Goal: Task Accomplishment & Management: Manage account settings

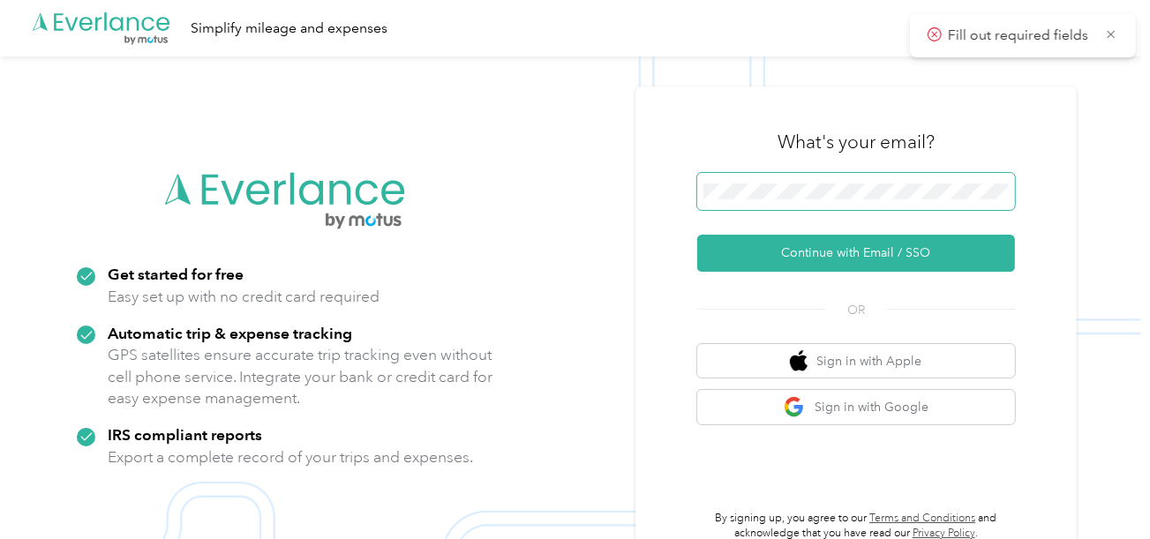
click at [759, 203] on span at bounding box center [856, 191] width 318 height 37
click at [776, 199] on span at bounding box center [856, 191] width 318 height 37
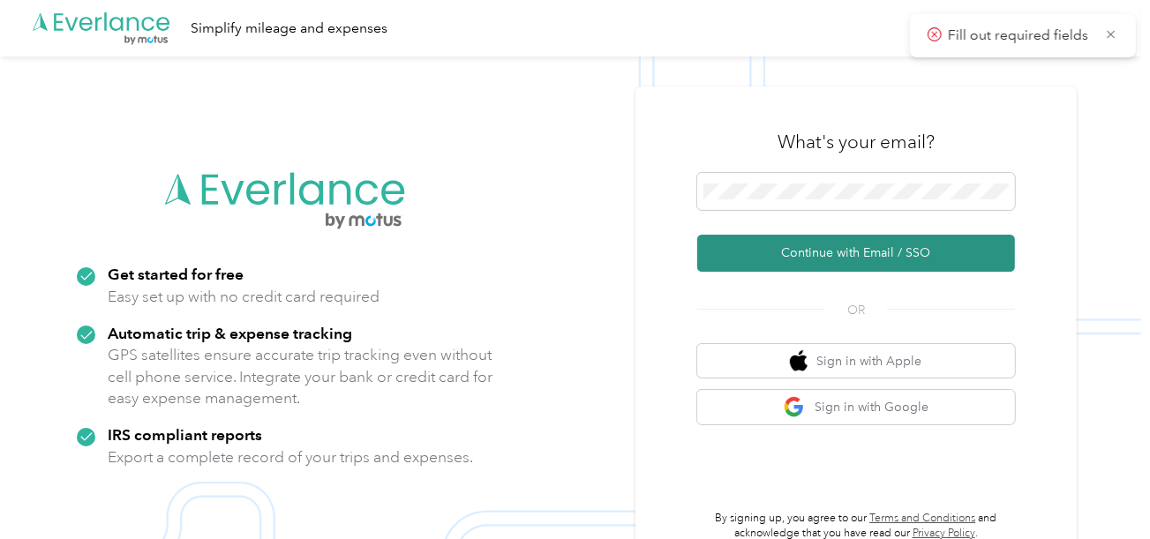
click at [780, 270] on button "Continue with Email / SSO" at bounding box center [856, 253] width 318 height 37
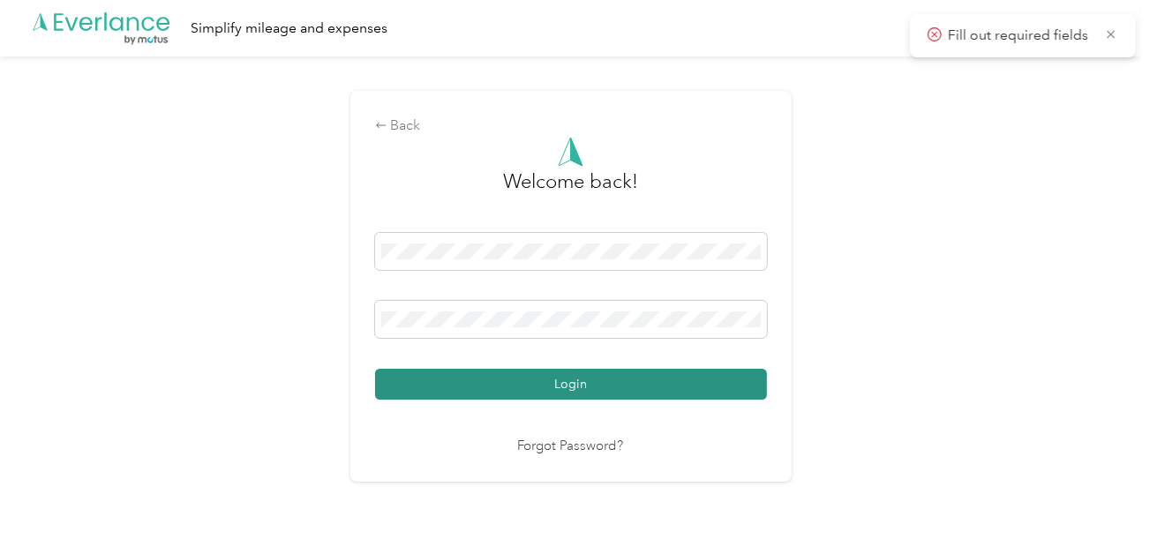
drag, startPoint x: 629, startPoint y: 401, endPoint x: 731, endPoint y: 369, distance: 106.3
click at [634, 401] on div "Welcome back! Login Forgot Password?" at bounding box center [571, 297] width 392 height 320
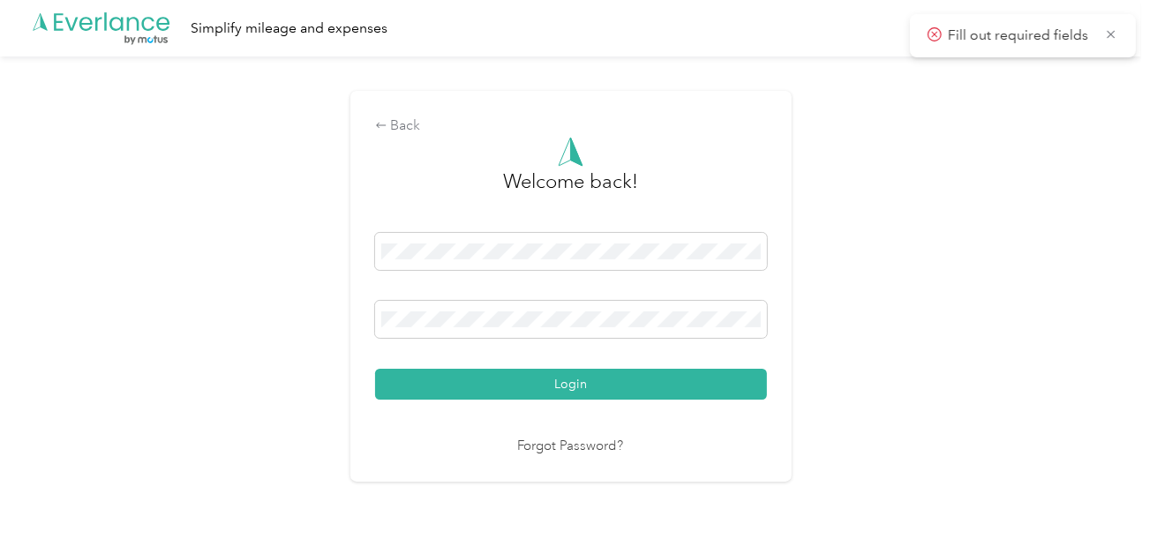
click at [956, 326] on div "Back Welcome back! Login Forgot Password?" at bounding box center [570, 293] width 1141 height 475
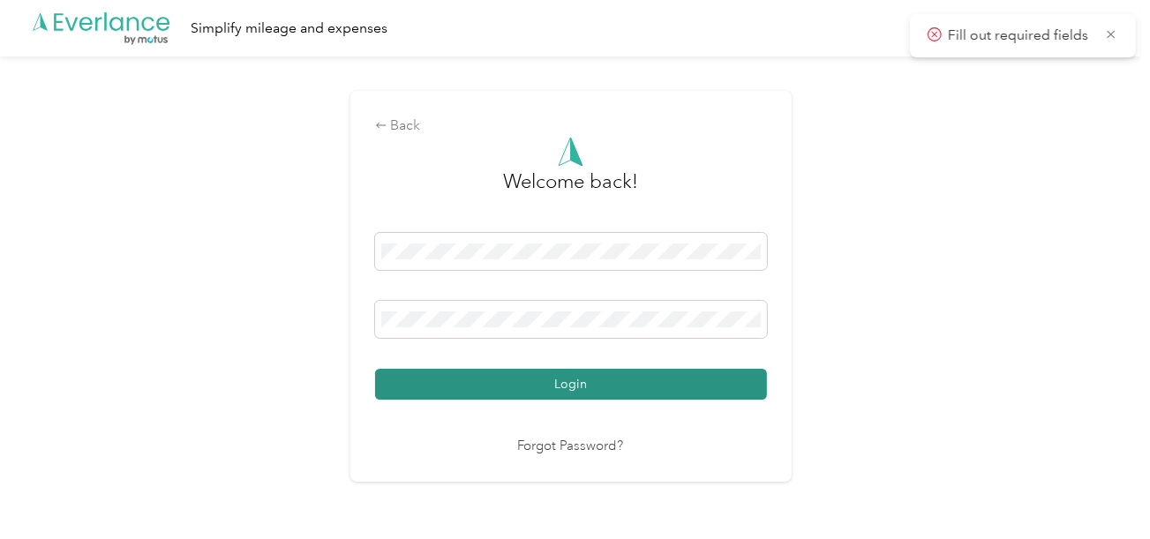
click at [739, 398] on button "Login" at bounding box center [571, 384] width 392 height 31
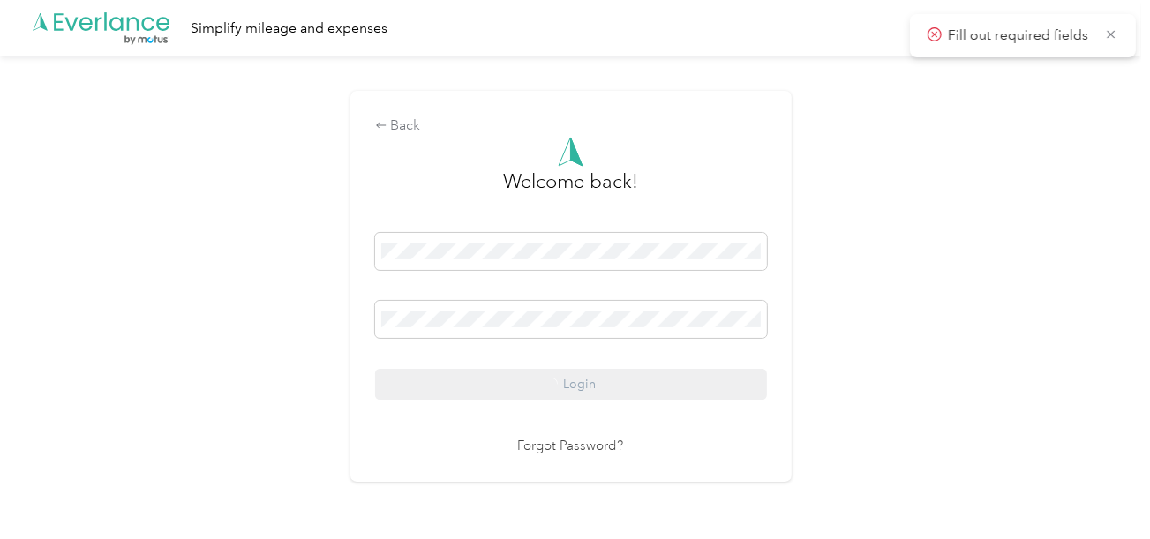
click at [998, 347] on div "Back Welcome back! Login Forgot Password?" at bounding box center [570, 293] width 1141 height 475
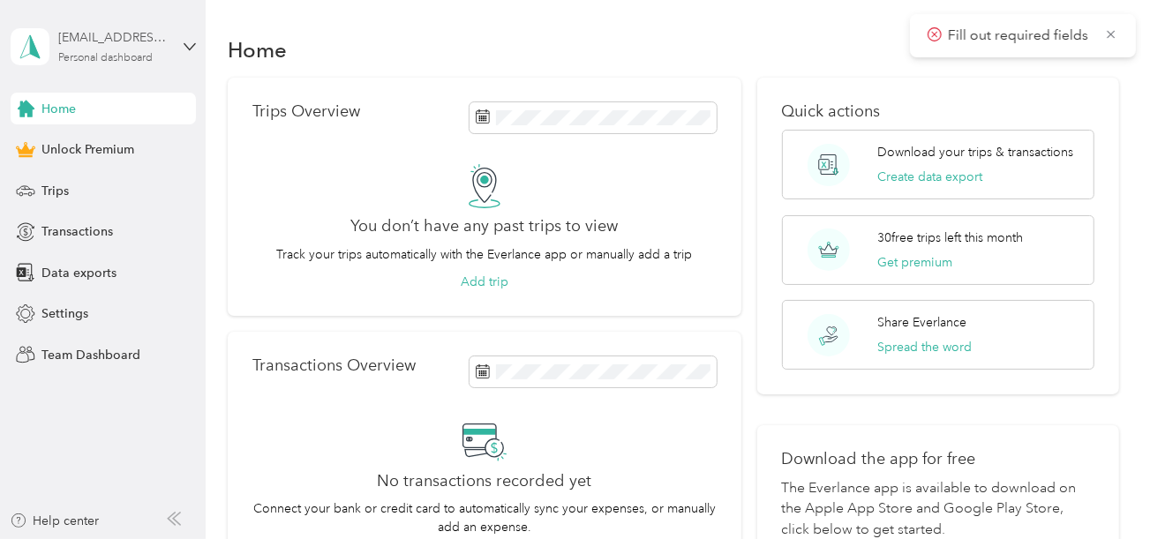
drag, startPoint x: 109, startPoint y: 19, endPoint x: 139, endPoint y: 63, distance: 52.6
click at [109, 21] on div "[EMAIL_ADDRESS][DOMAIN_NAME] Personal dashboard" at bounding box center [103, 47] width 185 height 62
click at [107, 134] on div "Log out" at bounding box center [196, 145] width 347 height 31
